Goal: Information Seeking & Learning: Find specific fact

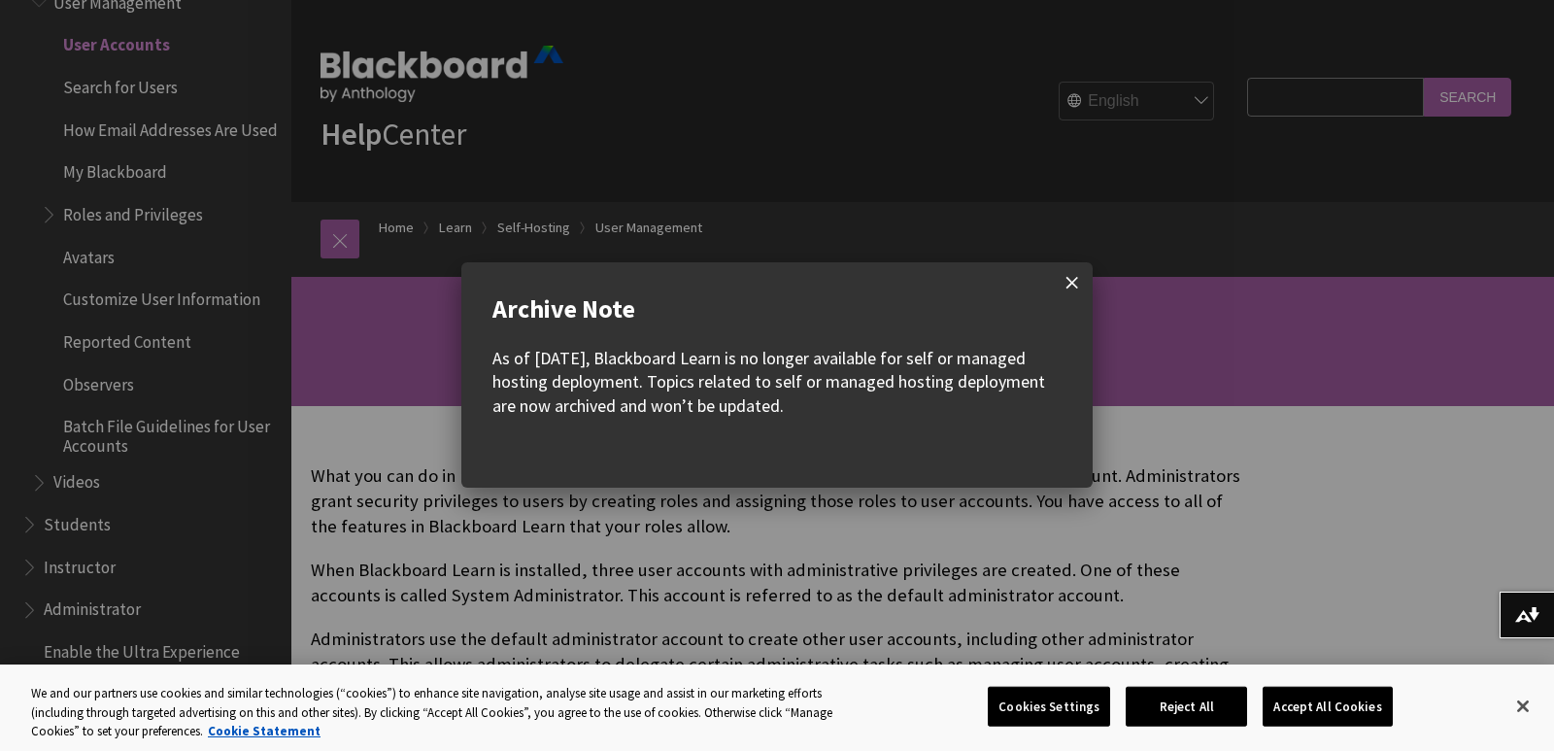
click at [1076, 285] on span at bounding box center [1072, 282] width 41 height 41
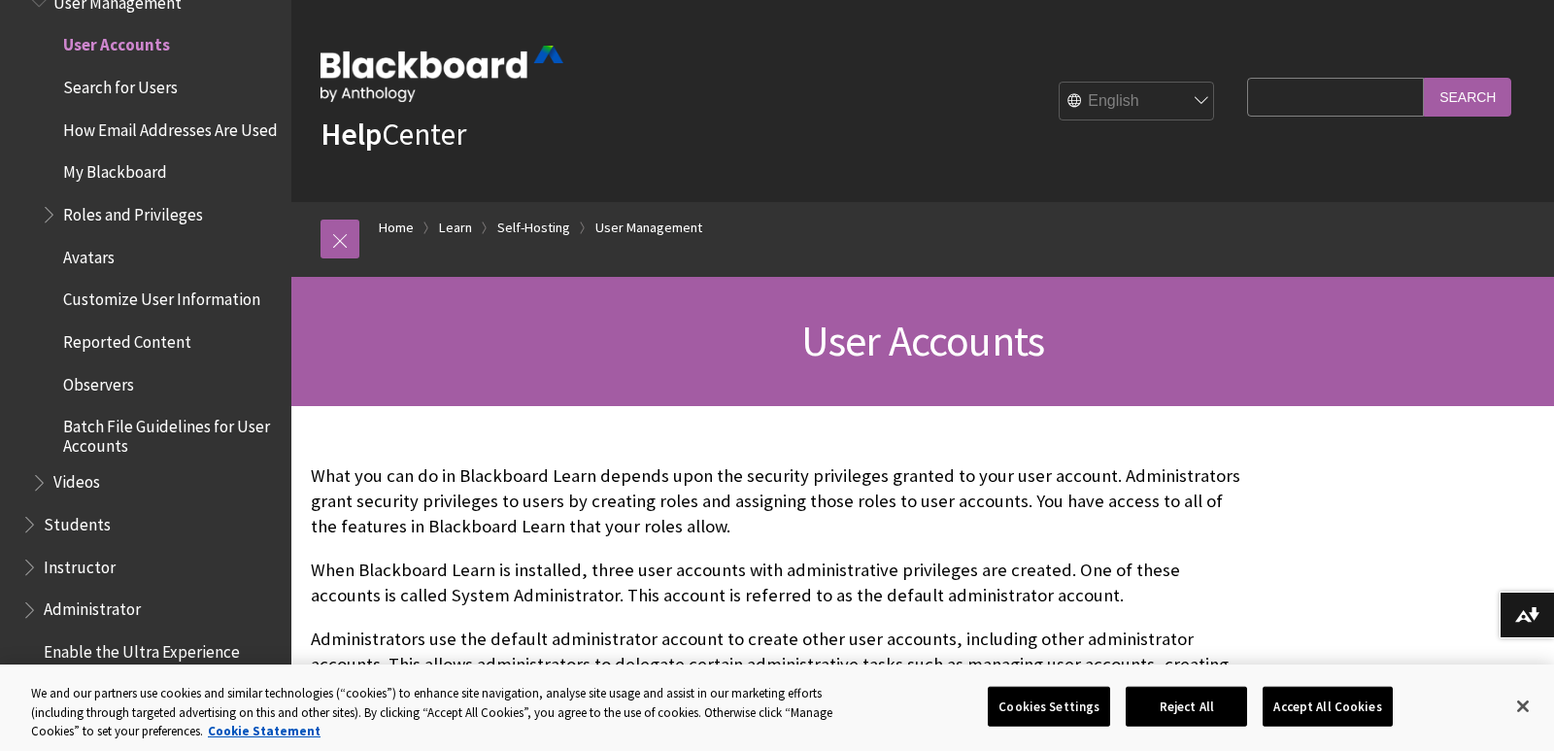
click at [1303, 94] on w-div "Archive Note As of [DATE], Blackboard Learn is no longer available for self or …" at bounding box center [777, 375] width 1554 height 751
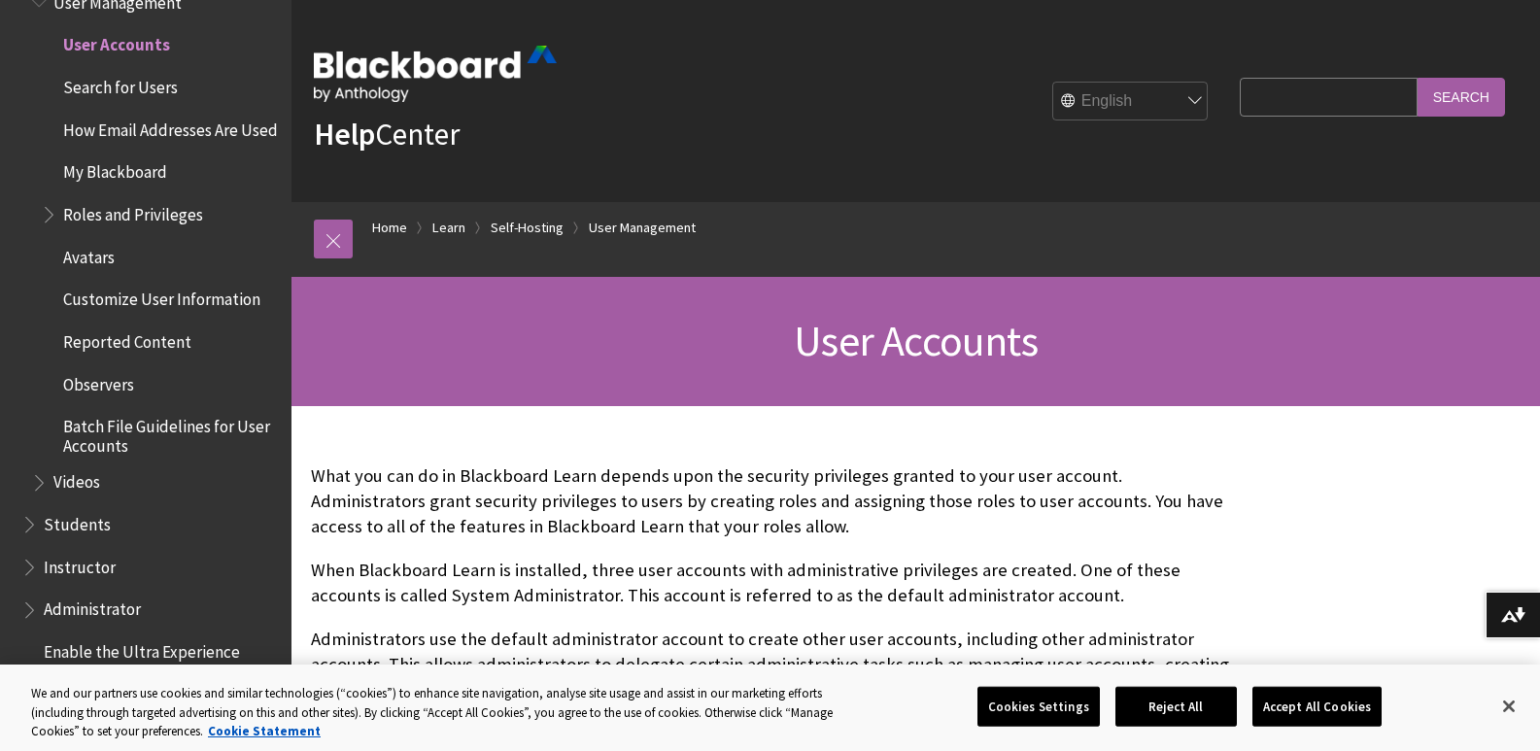
click at [1303, 94] on input "Search Query" at bounding box center [1327, 97] width 177 height 38
type input "[PERSON_NAME] [PERSON_NAME]"
click at [1417, 78] on input "Search" at bounding box center [1460, 97] width 87 height 38
click at [1435, 101] on input "Search" at bounding box center [1460, 97] width 87 height 38
click at [1437, 100] on input "Search" at bounding box center [1460, 97] width 87 height 38
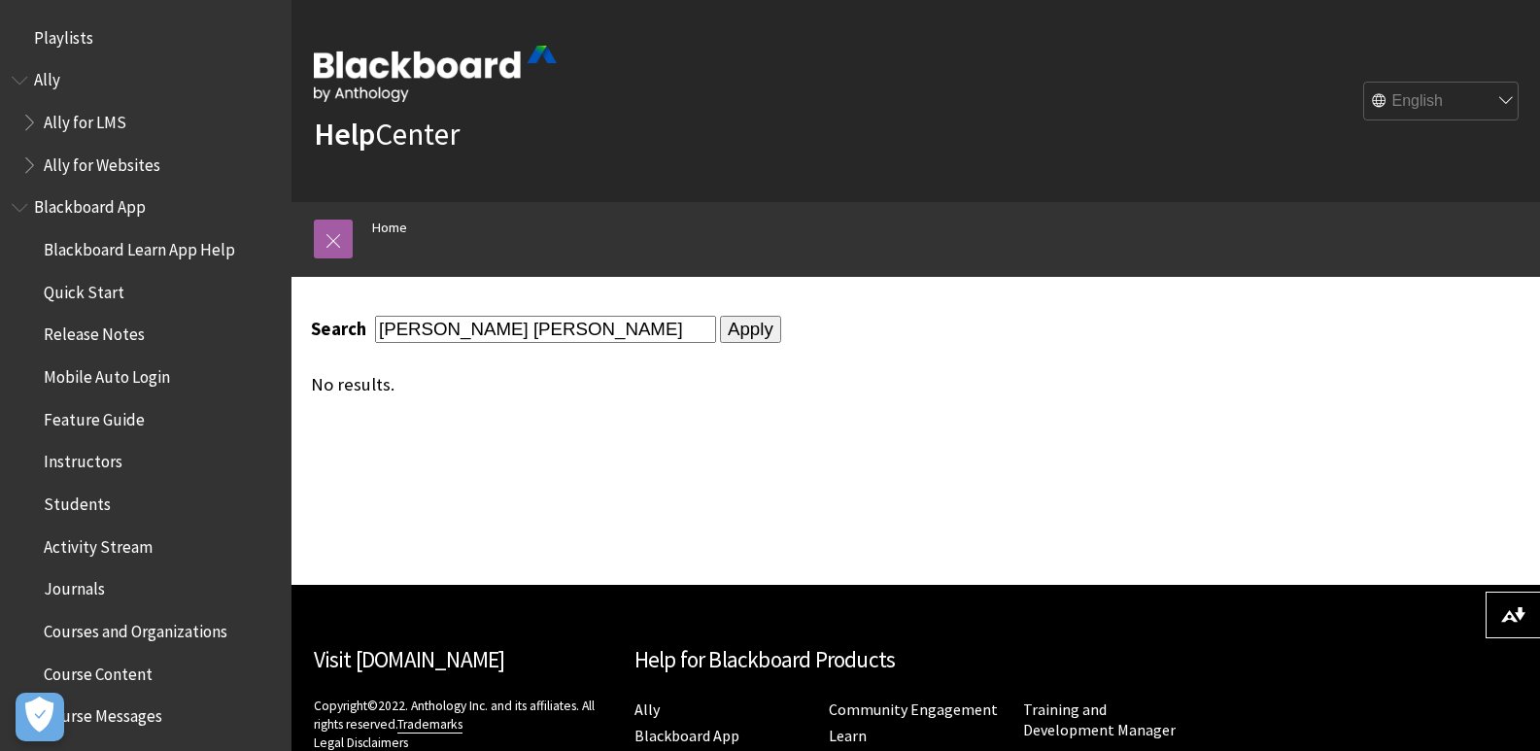
drag, startPoint x: 553, startPoint y: 324, endPoint x: 468, endPoint y: 331, distance: 84.8
click at [468, 331] on input "[PERSON_NAME] [PERSON_NAME]" at bounding box center [545, 329] width 341 height 26
click at [448, 331] on input "[PERSON_NAME] [PERSON_NAME]" at bounding box center [545, 329] width 341 height 26
type input "EarlTan"
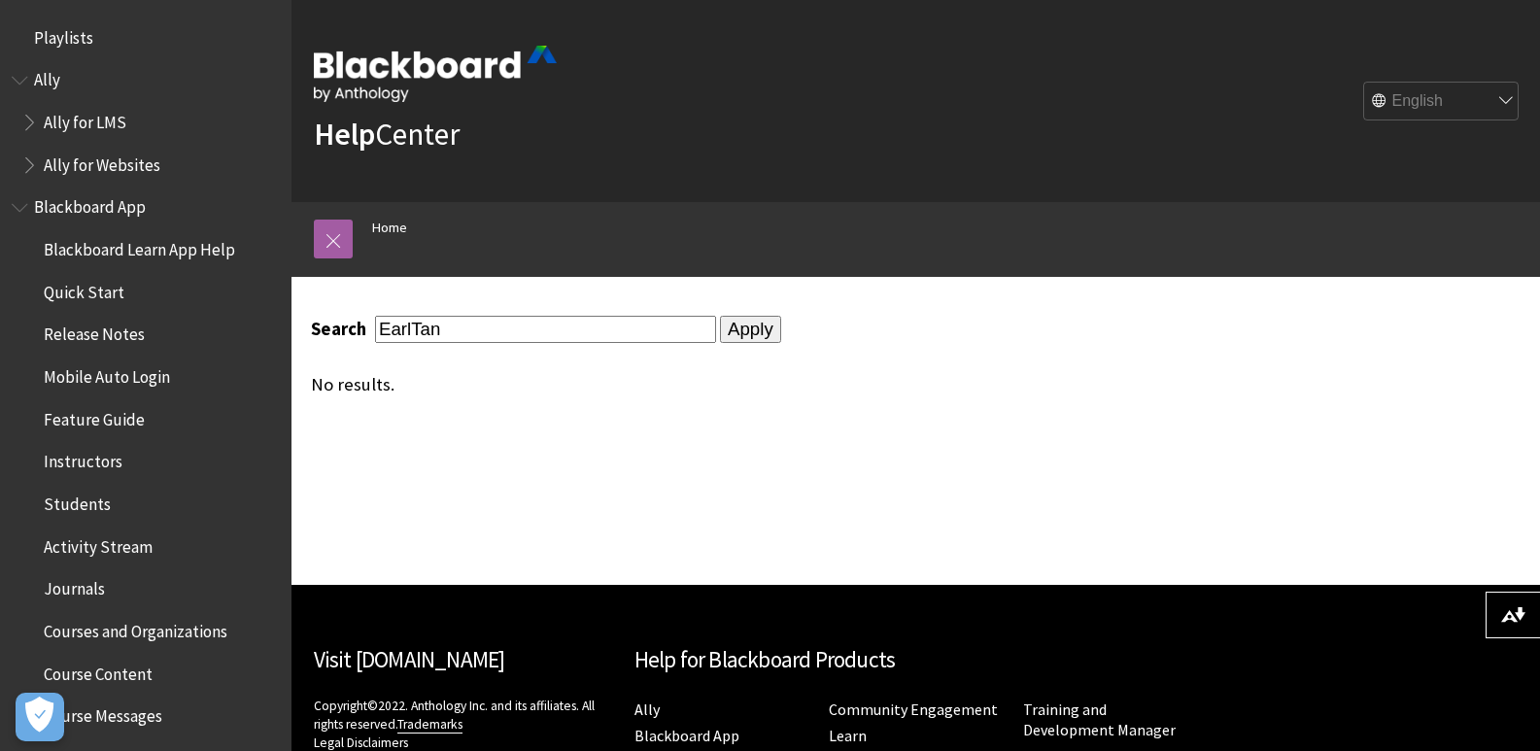
click at [720, 316] on input "Apply" at bounding box center [750, 329] width 61 height 27
click at [448, 331] on input "EarlTan" at bounding box center [545, 329] width 341 height 26
type input "e.tan.564767.umindanao.edu.ph"
click at [720, 316] on input "Apply" at bounding box center [750, 329] width 61 height 27
